Goal: Check status: Check status

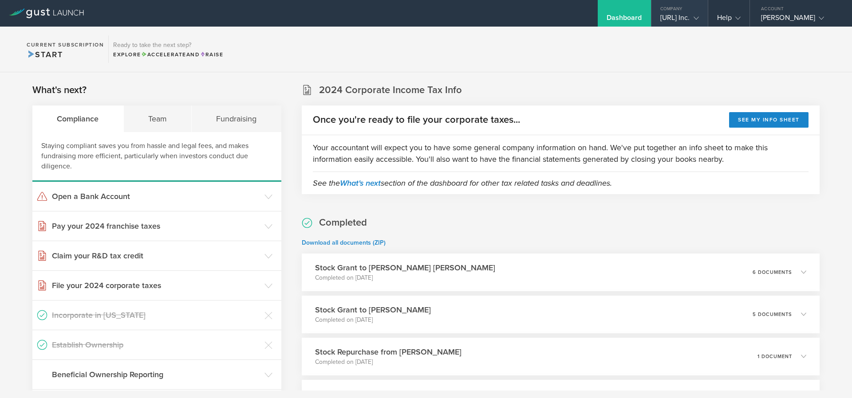
click at [662, 20] on div "[URL] Inc." at bounding box center [679, 19] width 39 height 13
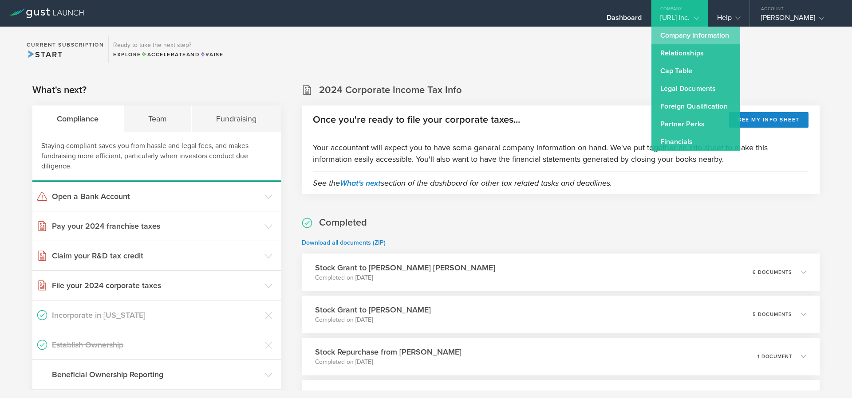
click at [661, 33] on link "Company Information" at bounding box center [695, 36] width 89 height 18
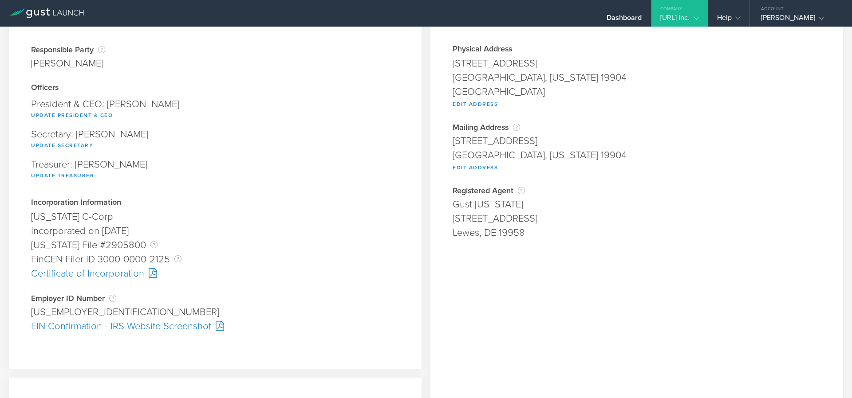
scroll to position [82, 0]
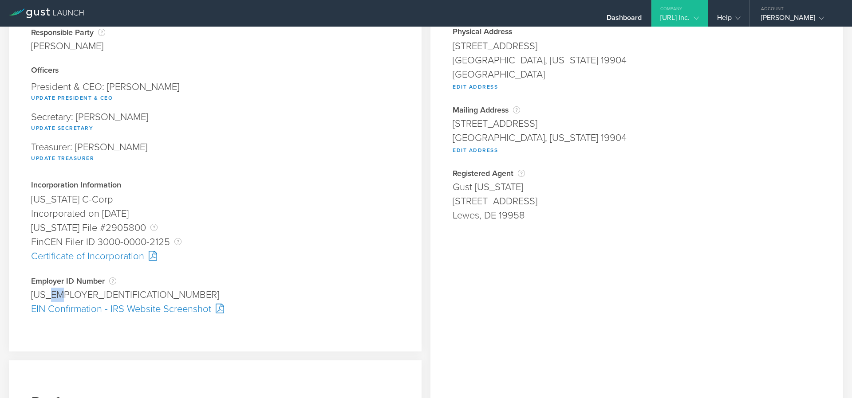
drag, startPoint x: 50, startPoint y: 295, endPoint x: 61, endPoint y: 296, distance: 11.1
click at [61, 296] on div "[US_EMPLOYER_IDENTIFICATION_NUMBER]" at bounding box center [215, 295] width 368 height 14
click at [76, 300] on div "[US_EMPLOYER_IDENTIFICATION_NUMBER]" at bounding box center [215, 295] width 368 height 14
